Goal: Task Accomplishment & Management: Complete application form

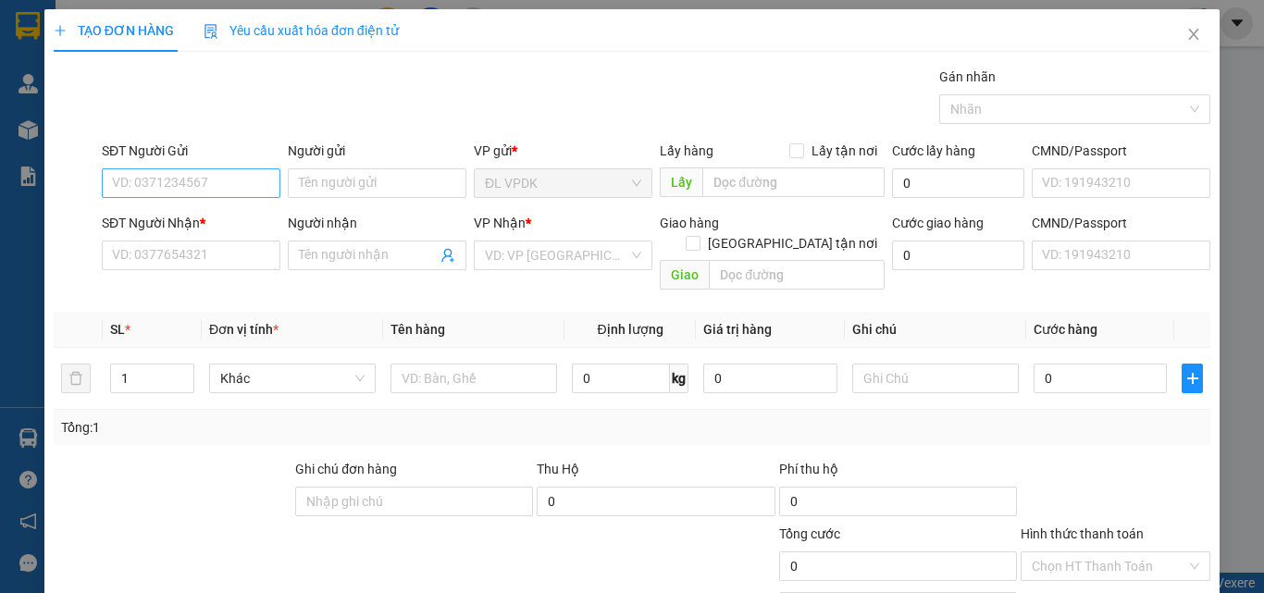
click at [266, 180] on input "SĐT Người Gửi" at bounding box center [191, 183] width 179 height 30
click at [179, 216] on div "0705682345 - HUY" at bounding box center [189, 220] width 154 height 20
type input "0705682345"
type input "HUY"
type input "0909428679"
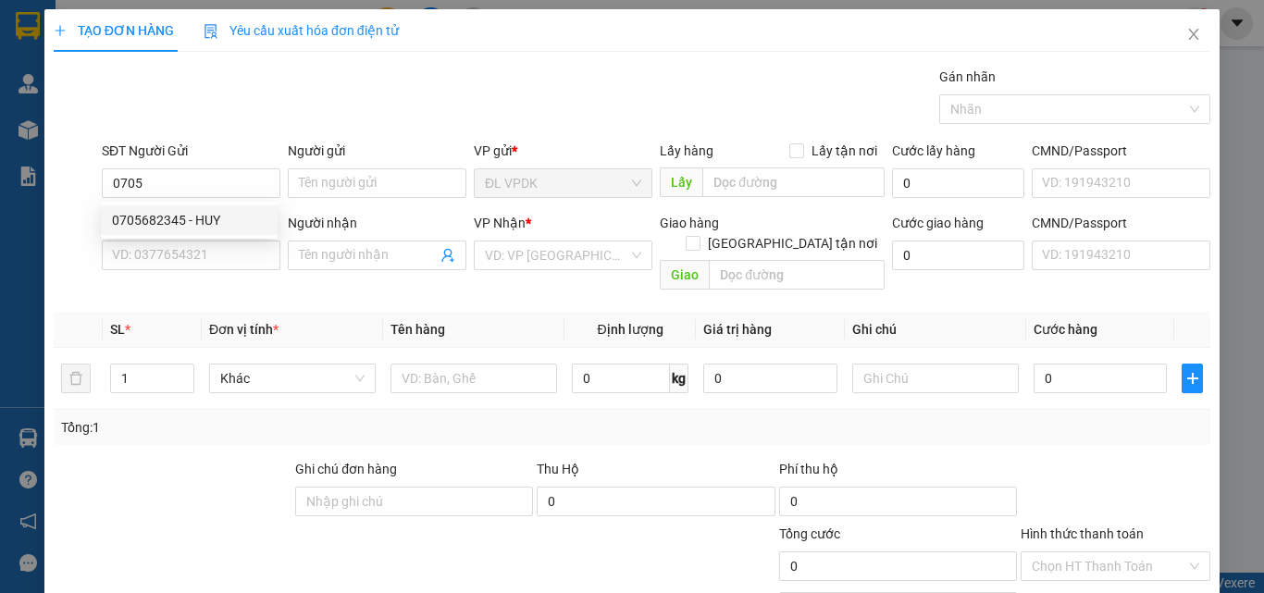
type input "PHƯƠNG"
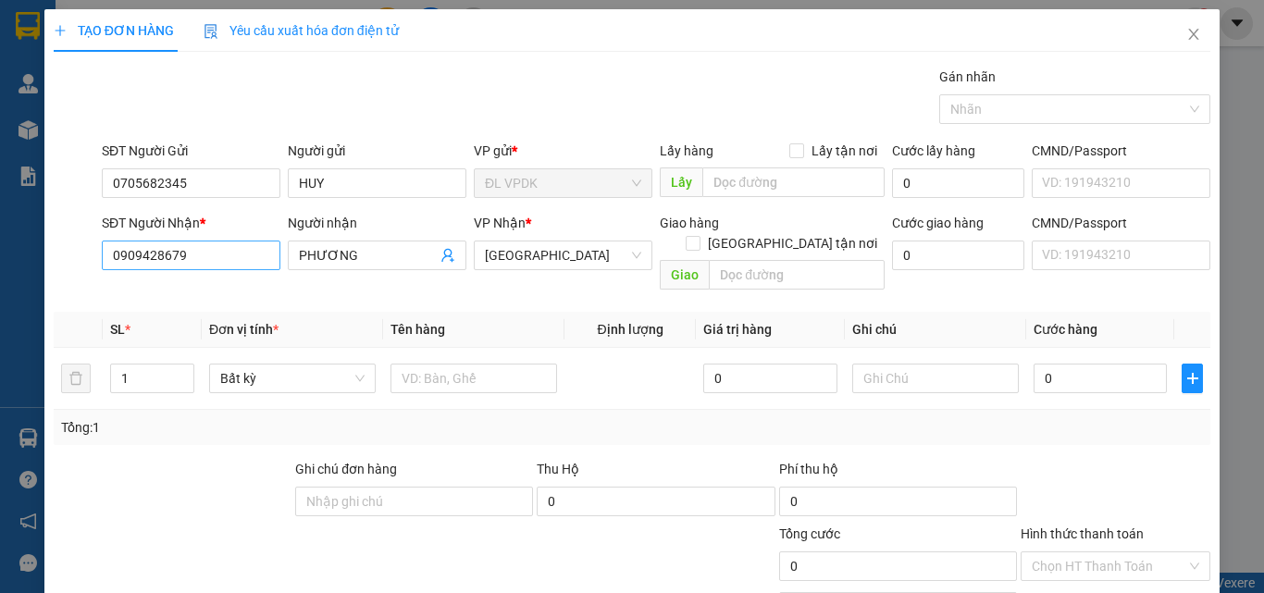
type input "0705682345"
click at [216, 259] on input "0909428679" at bounding box center [191, 256] width 179 height 30
type input "0"
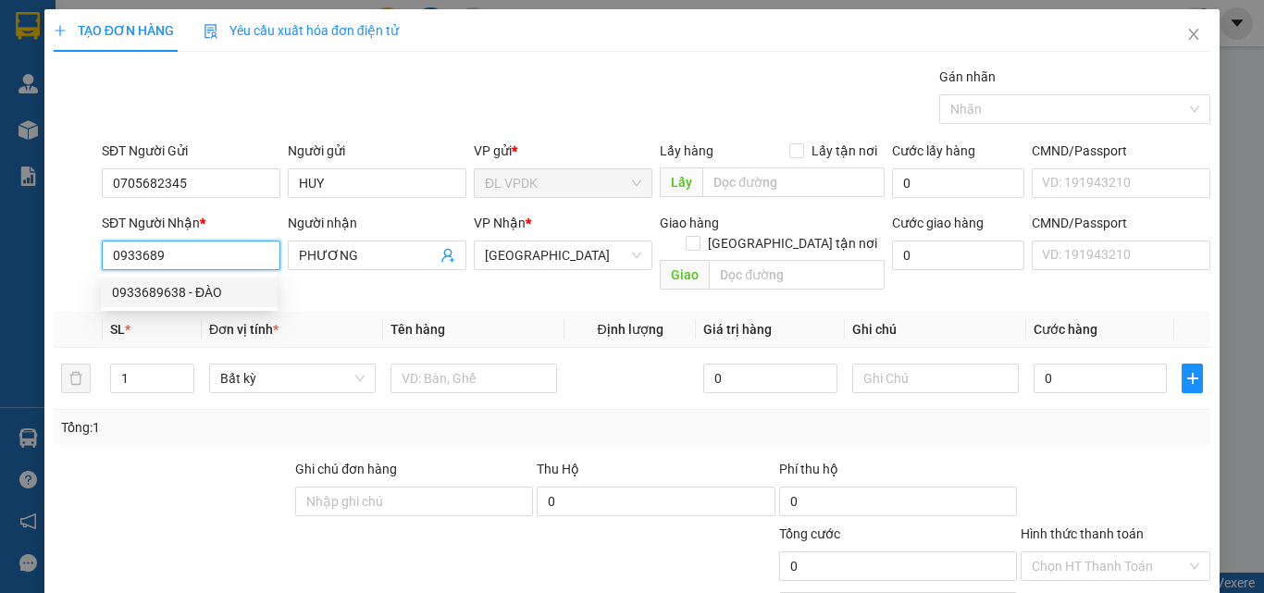
click at [163, 293] on div "0933689638 - ĐÀO" at bounding box center [189, 292] width 154 height 20
type input "0933689638"
type input "ĐÀO"
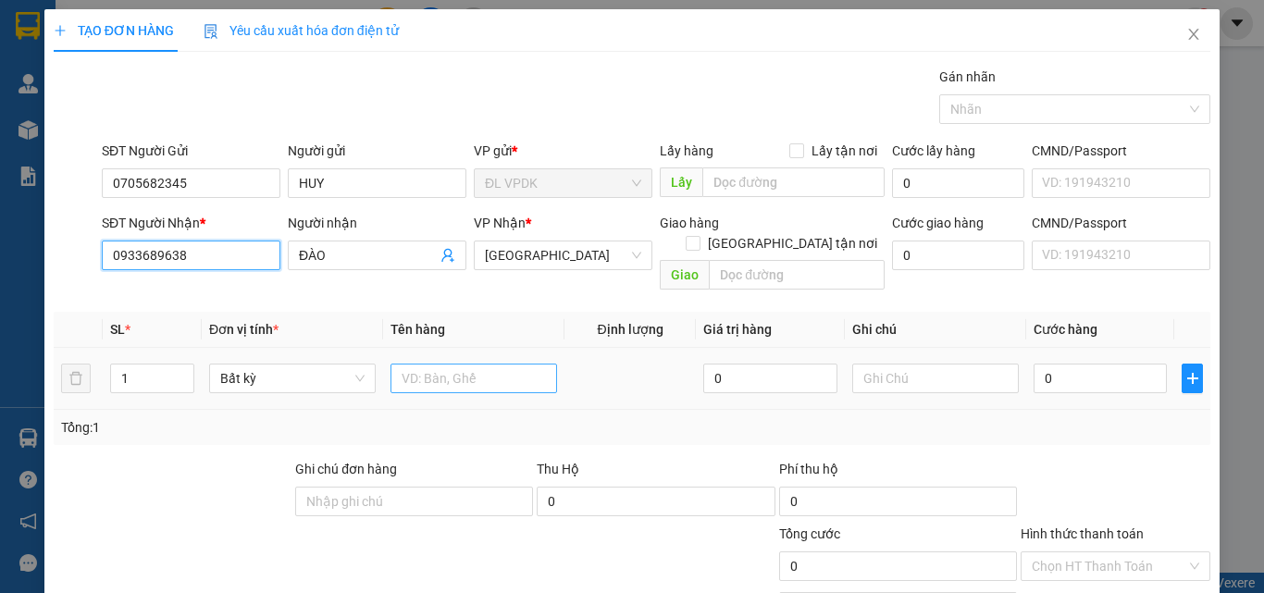
type input "0933689638"
click at [411, 364] on input "text" at bounding box center [473, 379] width 167 height 30
type input "1tx"
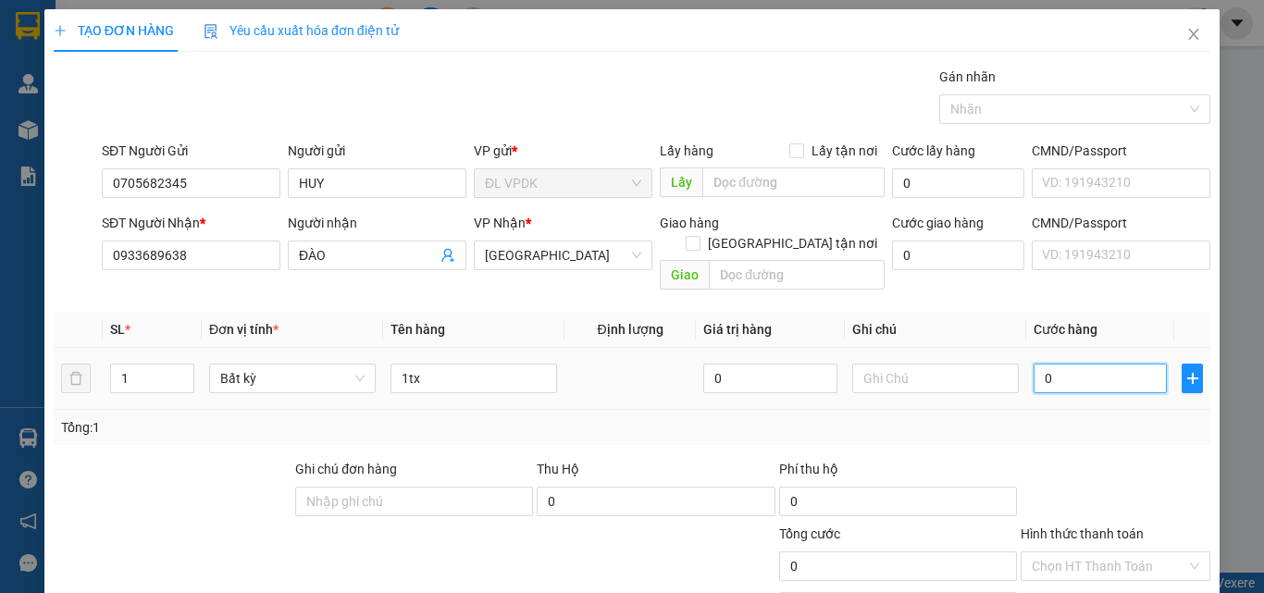
click at [1033, 364] on input "0" at bounding box center [1099, 379] width 133 height 30
type input "4"
type input "40"
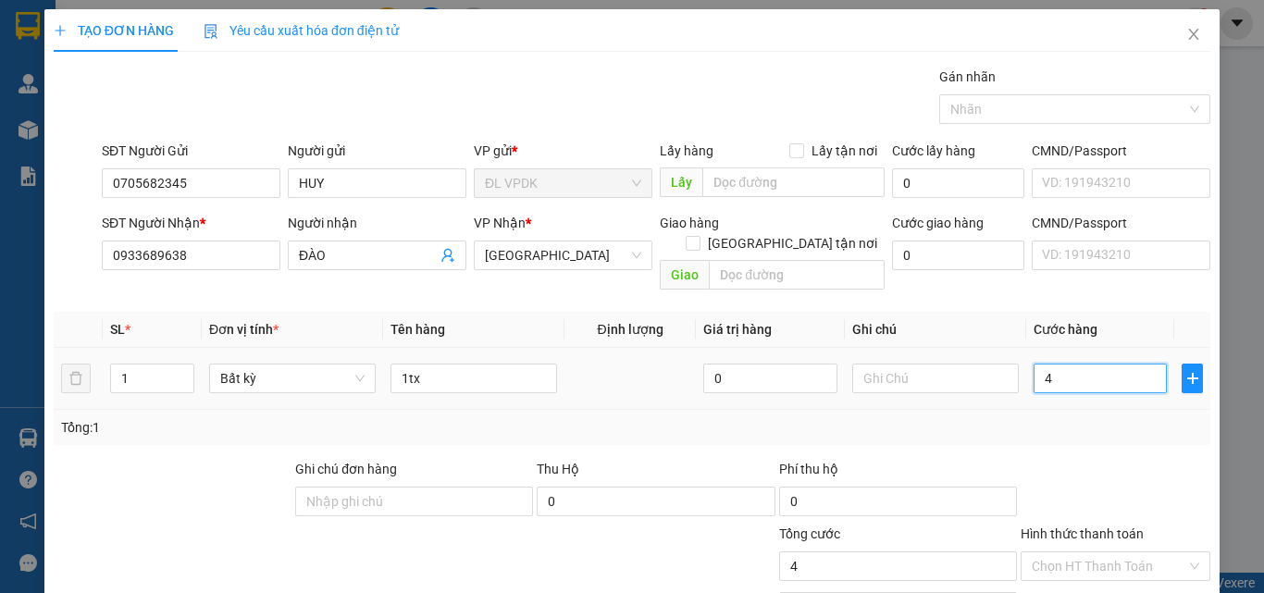
type input "40"
type input "40.000"
click at [1075, 526] on label "Hình thức thanh toán" at bounding box center [1081, 533] width 123 height 15
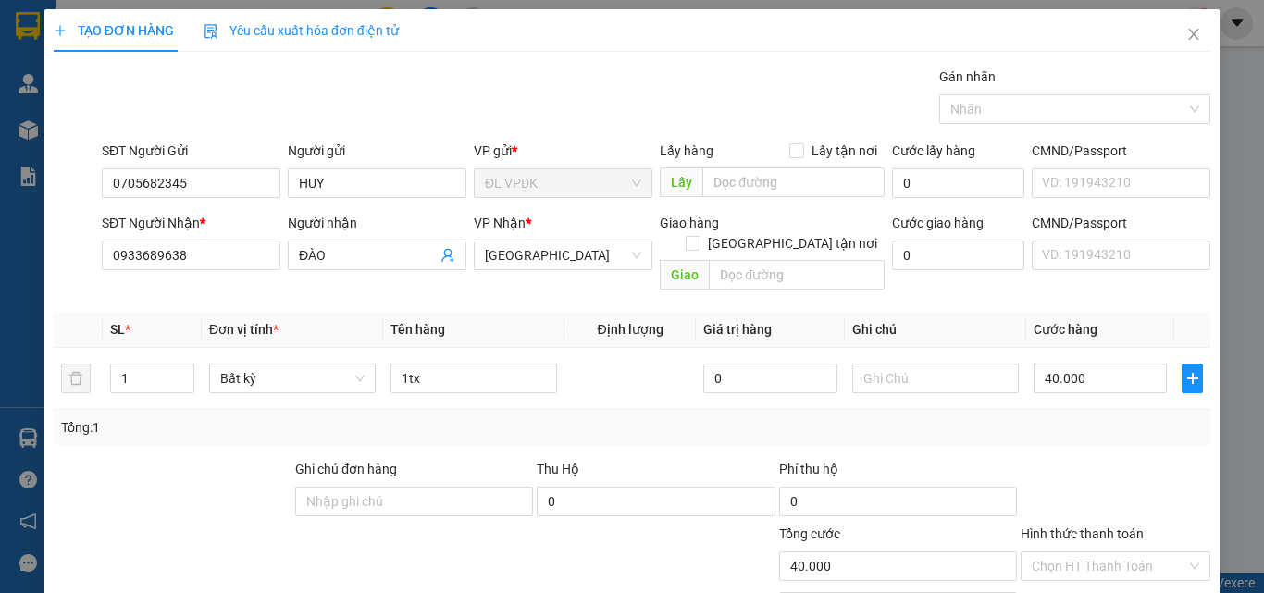
click at [1075, 552] on input "Hình thức thanh toán" at bounding box center [1108, 566] width 154 height 28
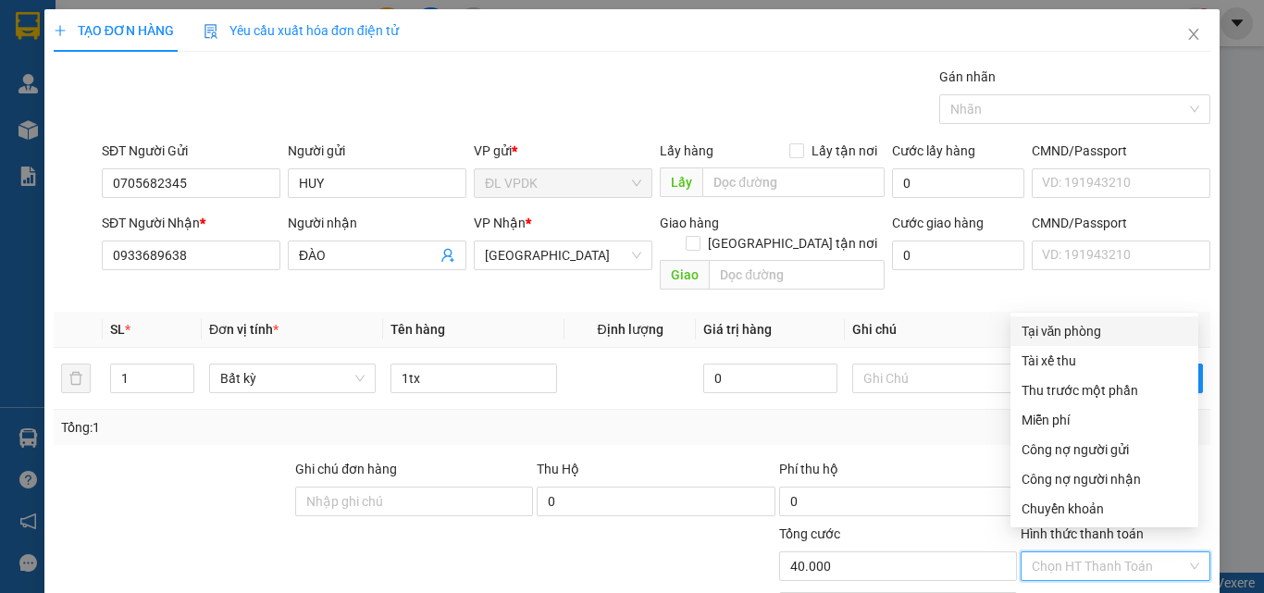
click at [1062, 331] on div "Tại văn phòng" at bounding box center [1104, 331] width 166 height 20
type input "0"
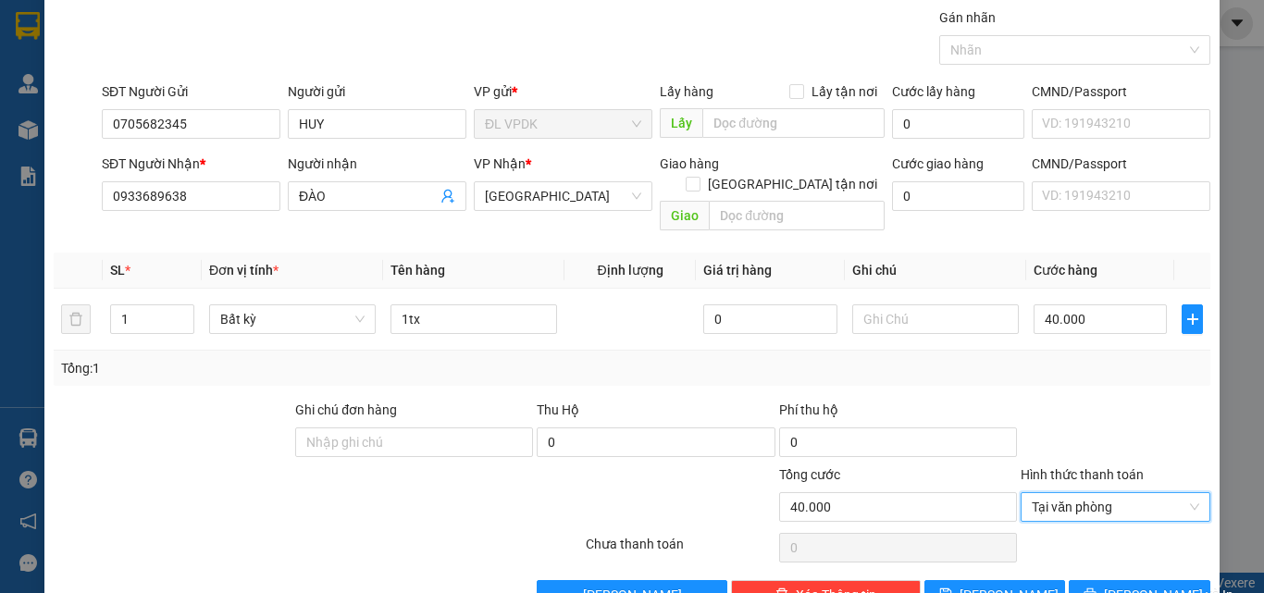
scroll to position [92, 0]
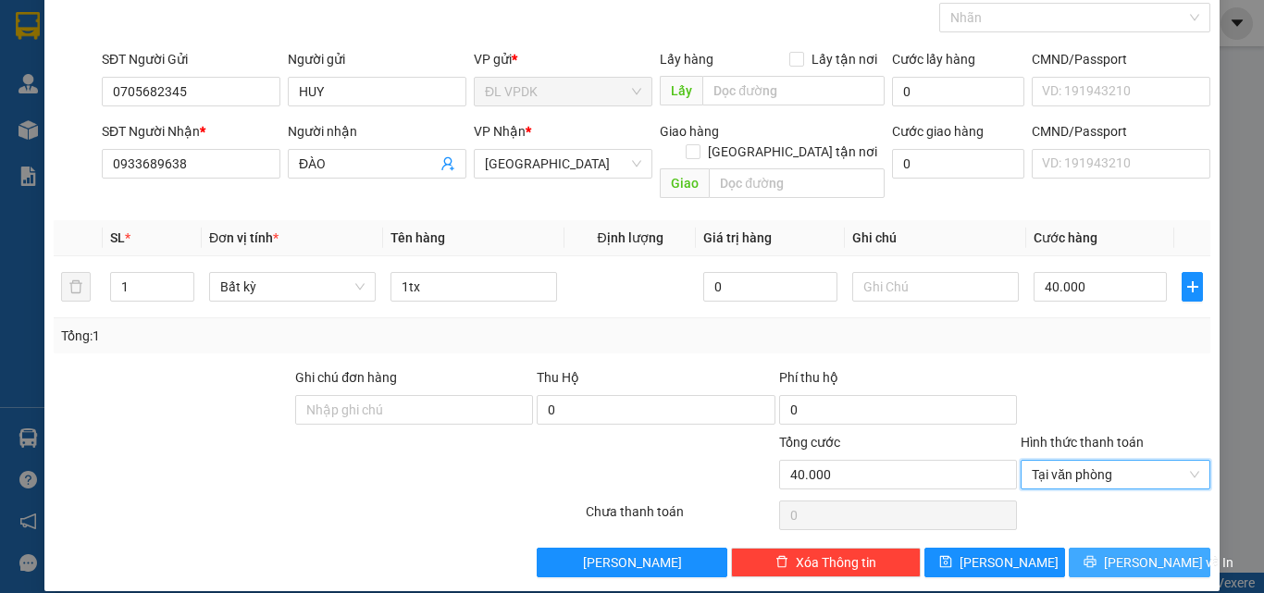
click at [1116, 552] on span "[PERSON_NAME] và In" at bounding box center [1169, 562] width 130 height 20
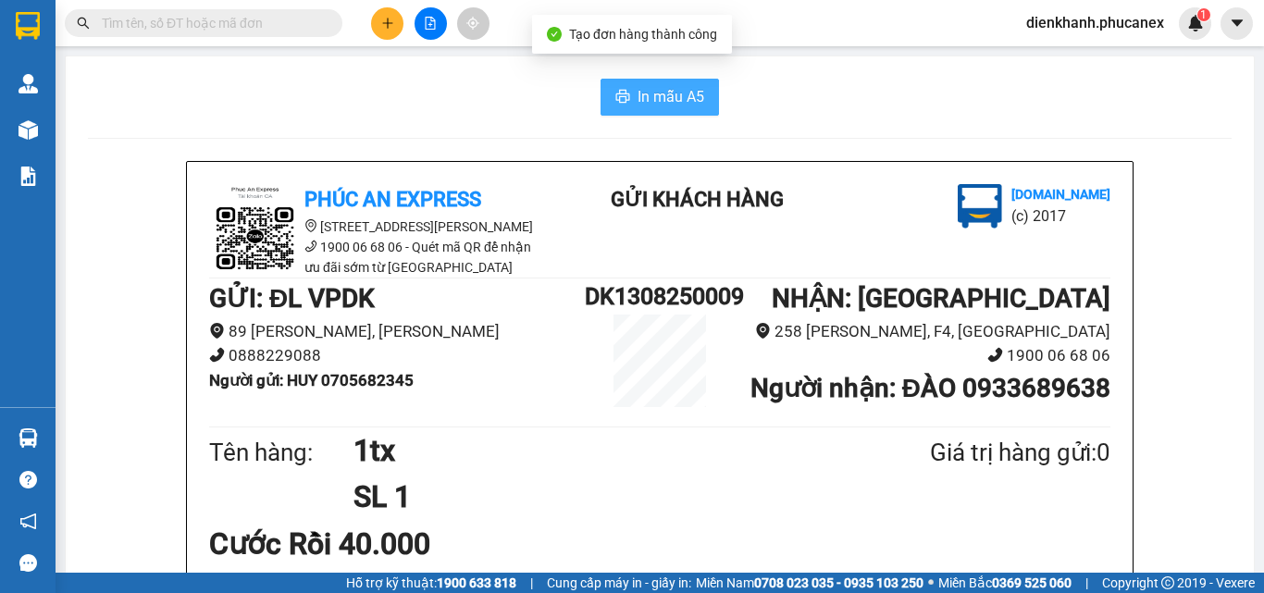
click at [665, 90] on span "In mẫu A5" at bounding box center [670, 96] width 67 height 23
drag, startPoint x: 659, startPoint y: 81, endPoint x: 660, endPoint y: 160, distance: 78.6
click at [659, 86] on button "In mẫu A5" at bounding box center [659, 97] width 118 height 37
